Goal: Find specific page/section: Find specific page/section

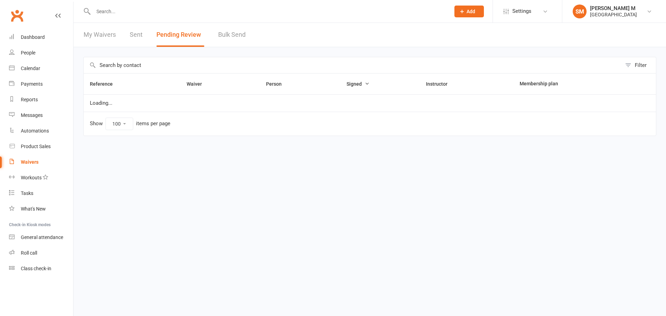
select select "100"
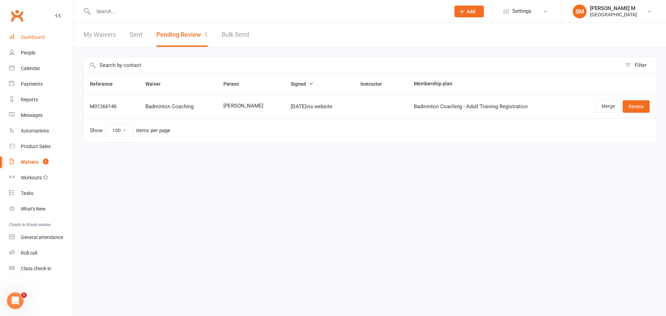
click at [27, 37] on div "Dashboard" at bounding box center [33, 37] width 24 height 6
